Goal: Find specific page/section: Find specific page/section

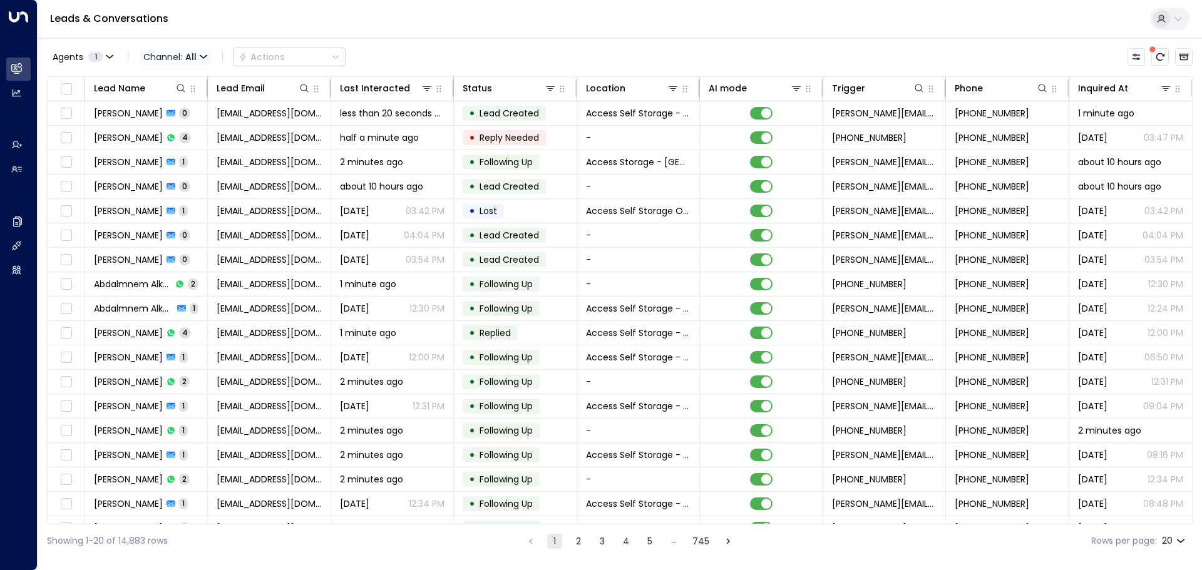
click at [204, 58] on icon "button" at bounding box center [203, 56] width 6 height 3
click at [168, 132] on span "Voice" at bounding box center [158, 129] width 19 height 8
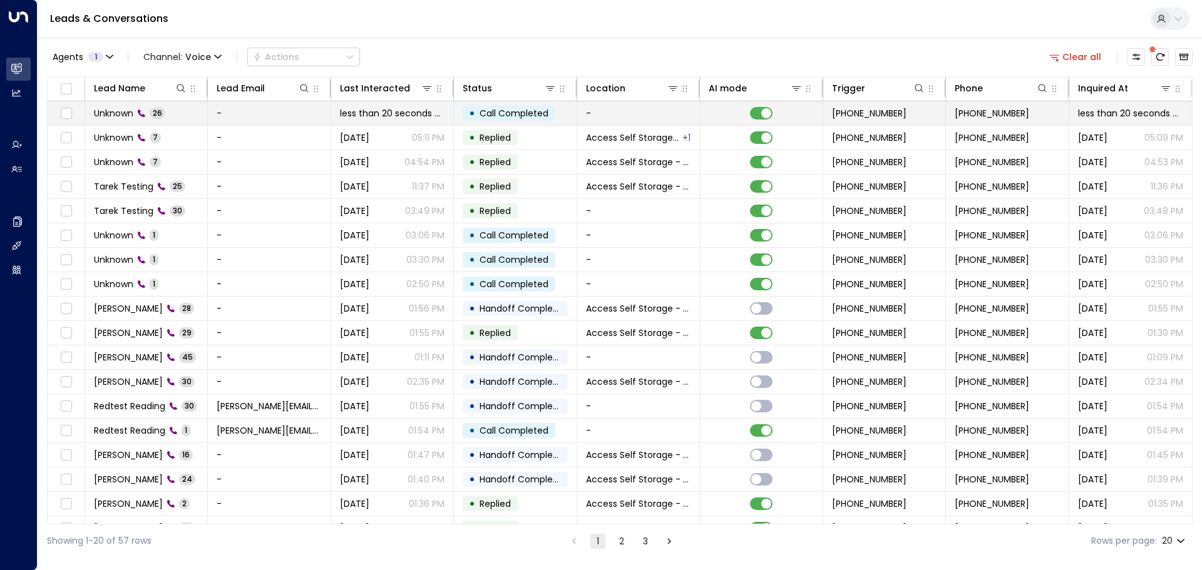
click at [301, 111] on td "-" at bounding box center [269, 113] width 123 height 24
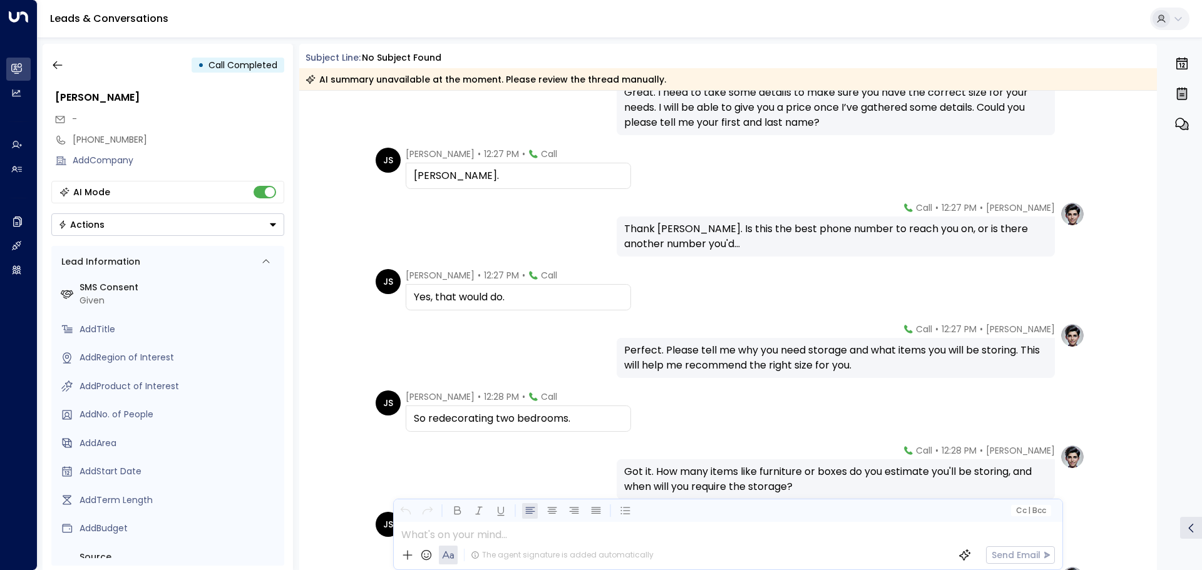
scroll to position [250, 0]
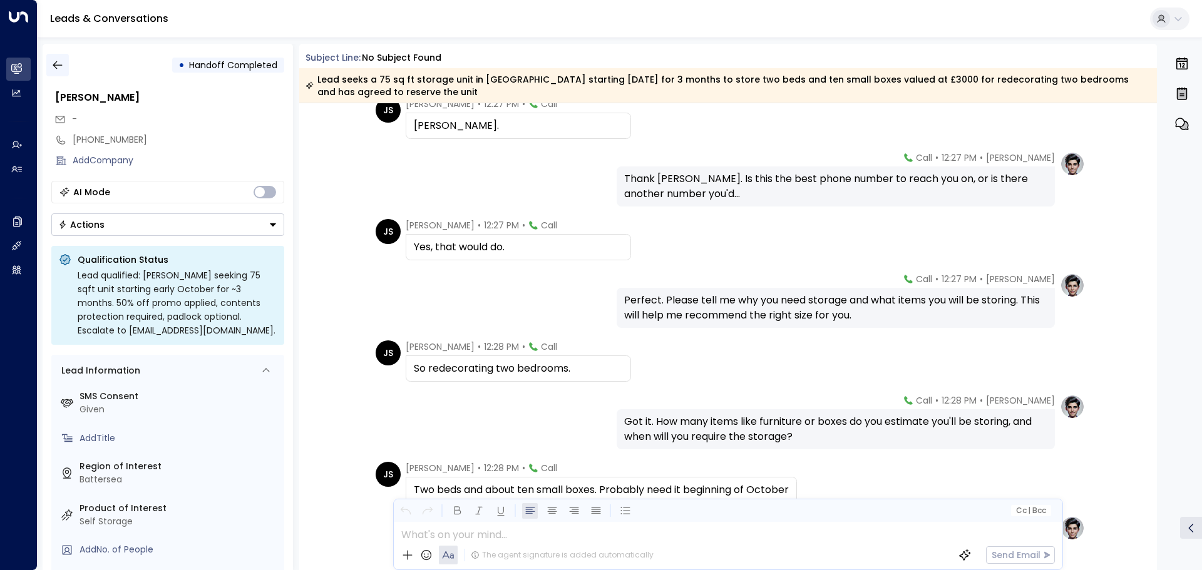
click at [63, 65] on icon "button" at bounding box center [57, 65] width 13 height 13
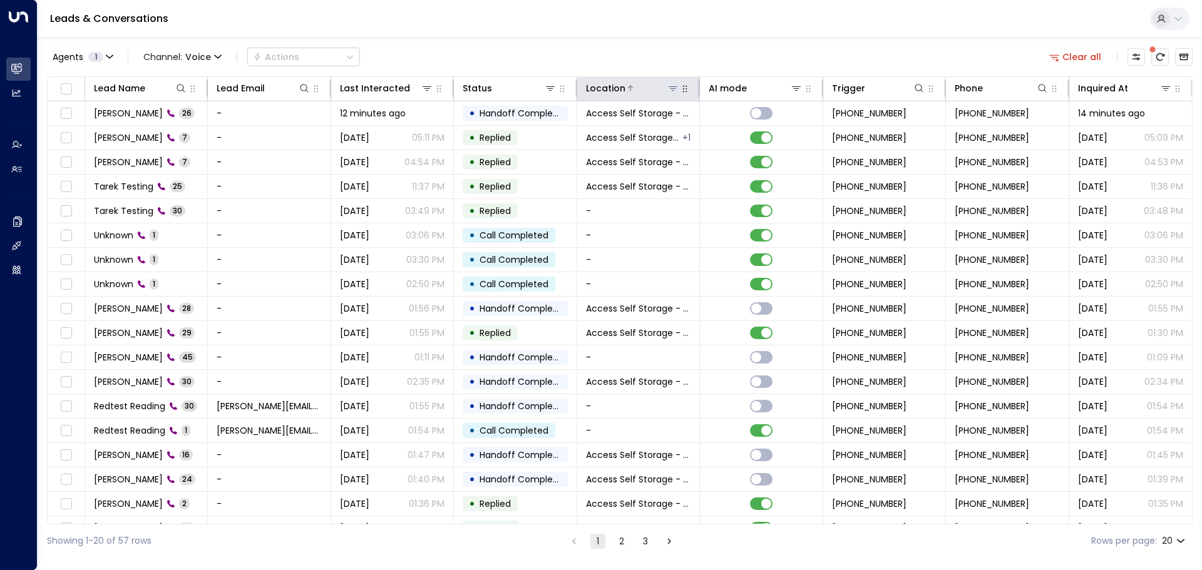
click at [674, 88] on icon at bounding box center [673, 88] width 10 height 10
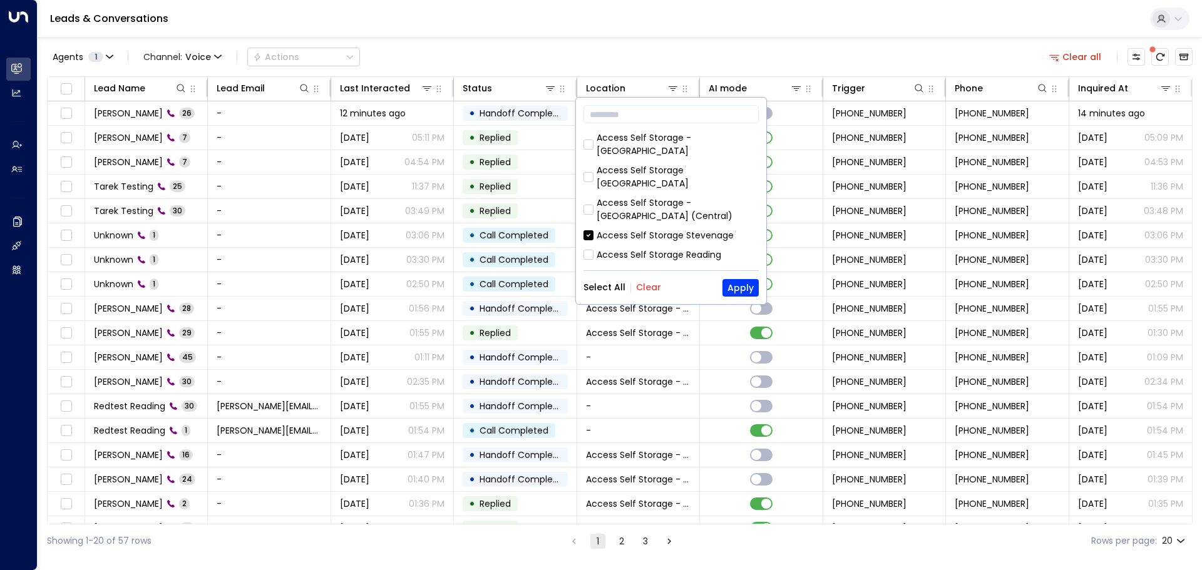
click at [643, 285] on button "Clear" at bounding box center [648, 287] width 25 height 10
click at [635, 117] on input "text" at bounding box center [671, 114] width 175 height 23
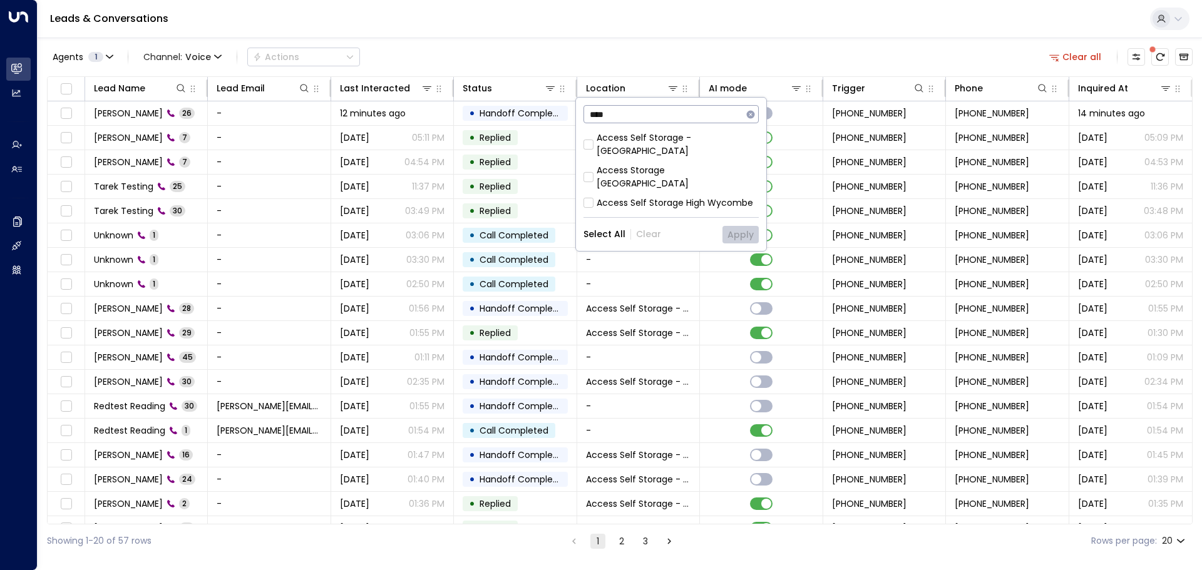
type input "****"
click at [736, 226] on button "Apply" at bounding box center [741, 235] width 36 height 18
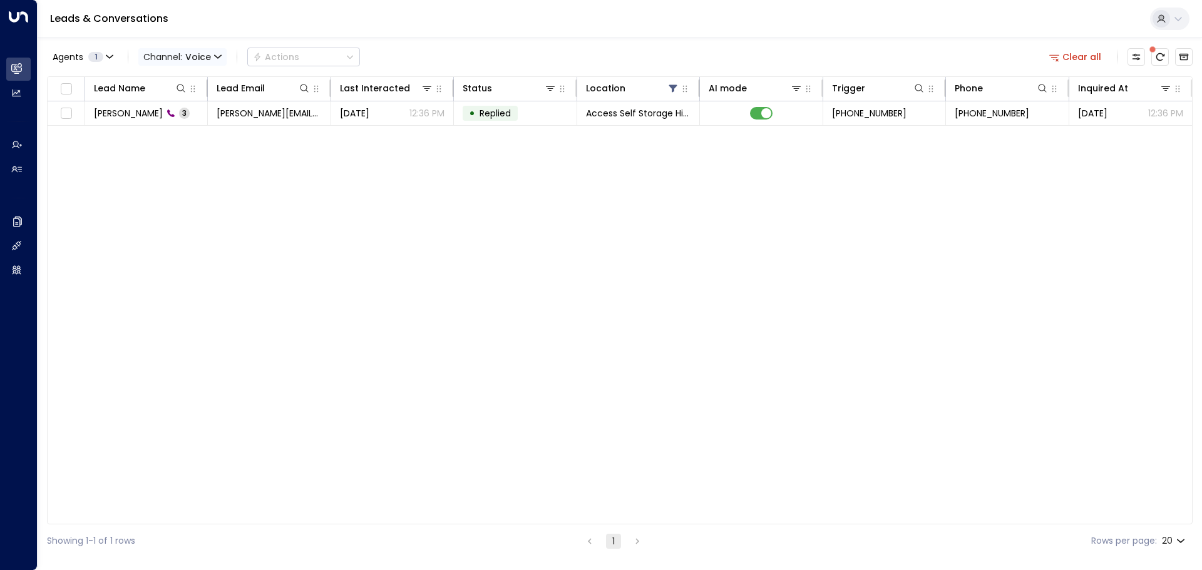
click at [211, 53] on span "Channel: Voice" at bounding box center [182, 57] width 88 height 18
click at [193, 76] on li "All" at bounding box center [171, 76] width 60 height 12
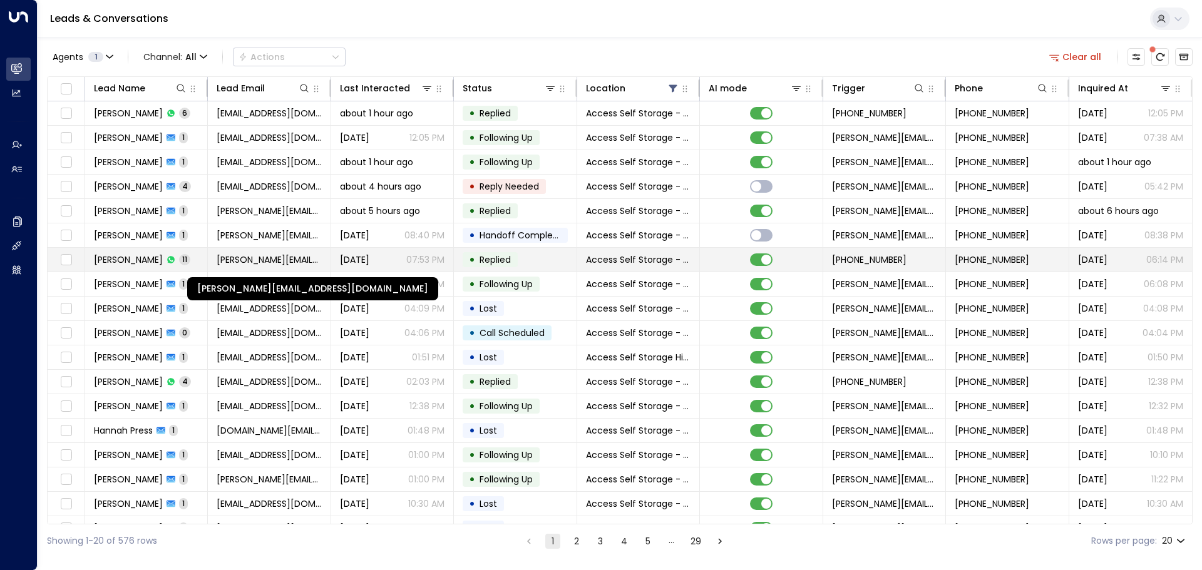
click at [321, 255] on span "[PERSON_NAME][EMAIL_ADDRESS][DOMAIN_NAME]" at bounding box center [269, 260] width 105 height 13
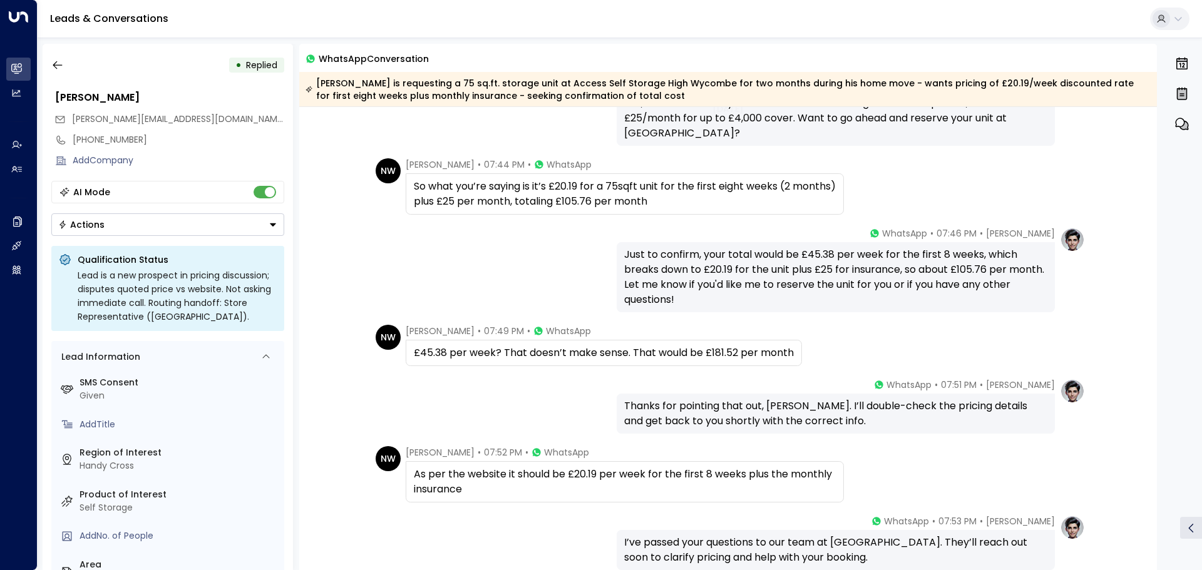
scroll to position [415, 0]
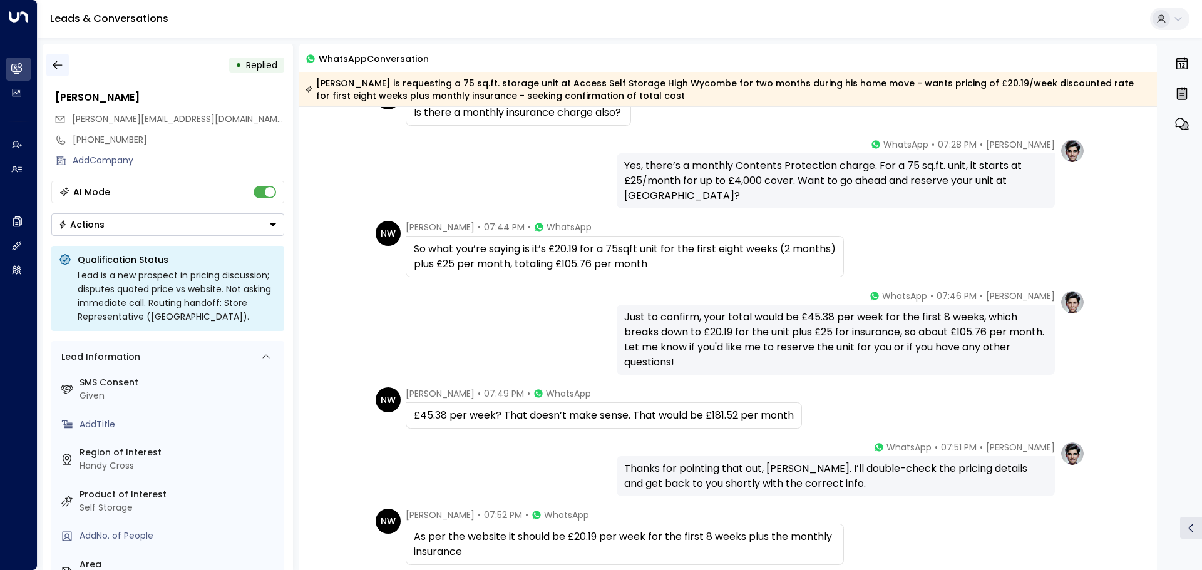
click at [65, 66] on button "button" at bounding box center [57, 65] width 23 height 23
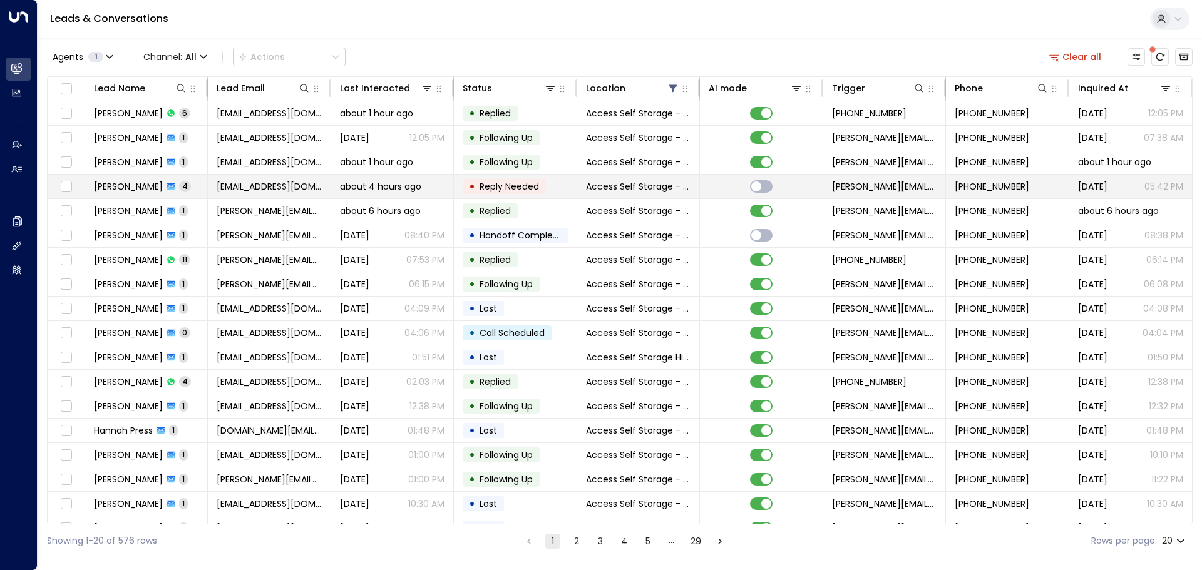
click at [322, 182] on td "[EMAIL_ADDRESS][DOMAIN_NAME]" at bounding box center [269, 187] width 123 height 24
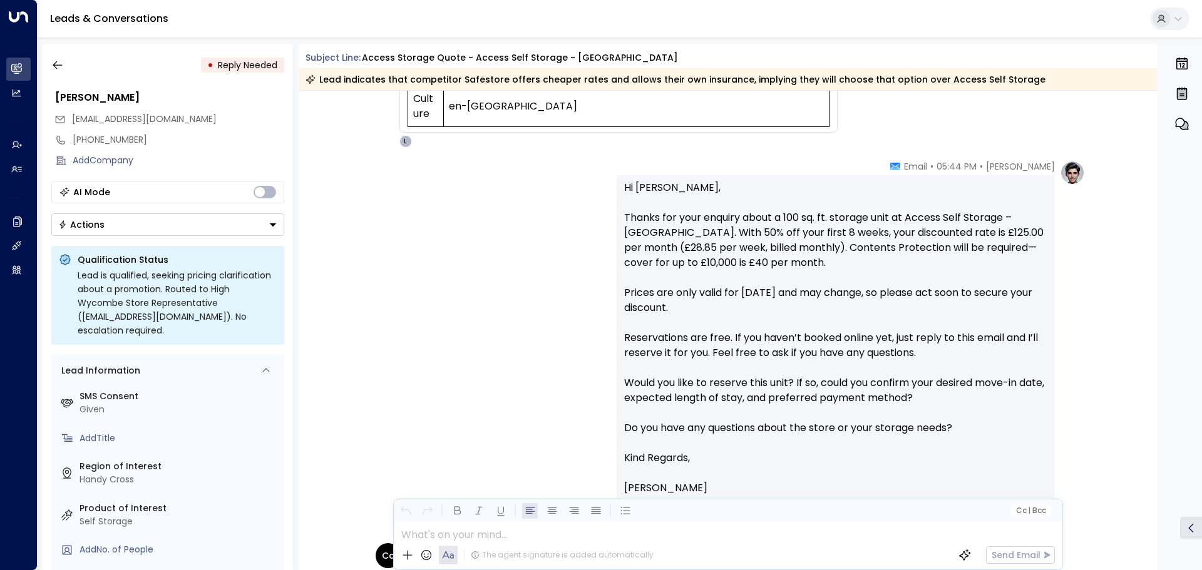
scroll to position [577, 0]
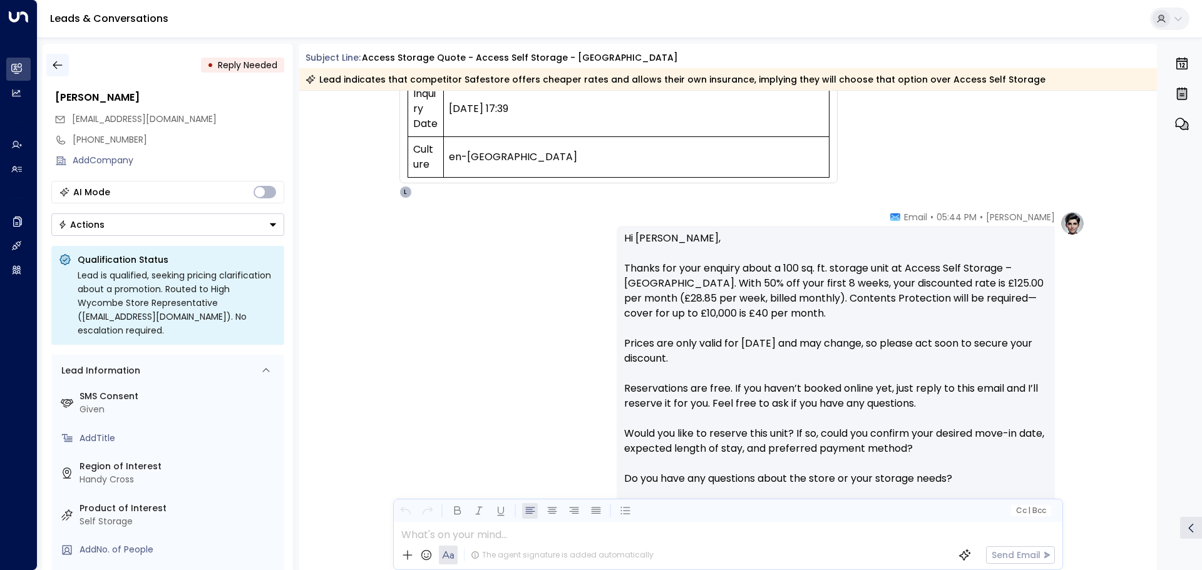
click at [59, 61] on icon "button" at bounding box center [57, 65] width 13 height 13
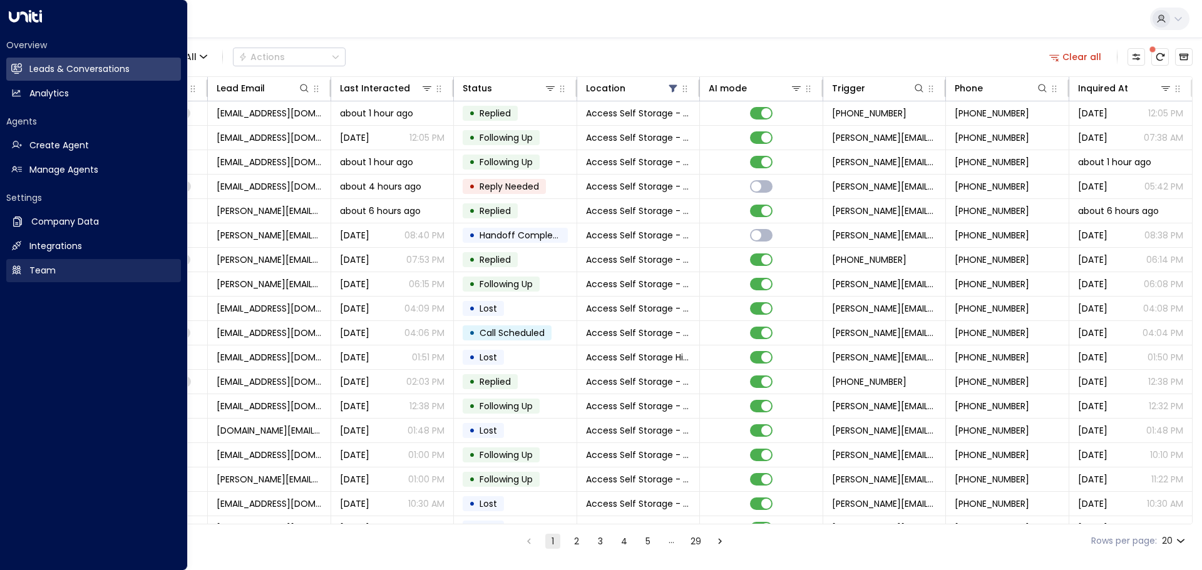
click at [38, 272] on h2 "Team" at bounding box center [42, 270] width 26 height 13
